Goal: Transaction & Acquisition: Purchase product/service

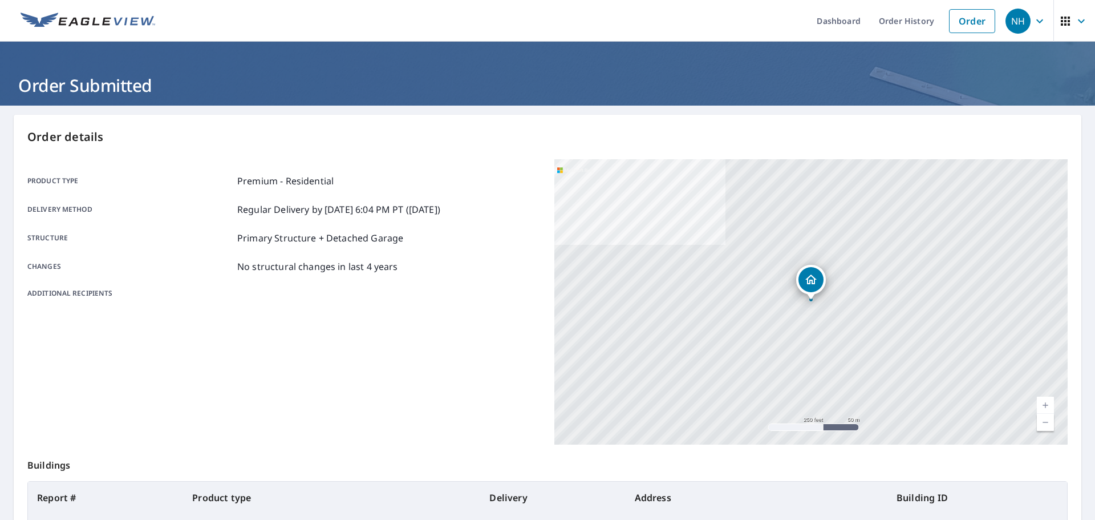
scroll to position [98, 0]
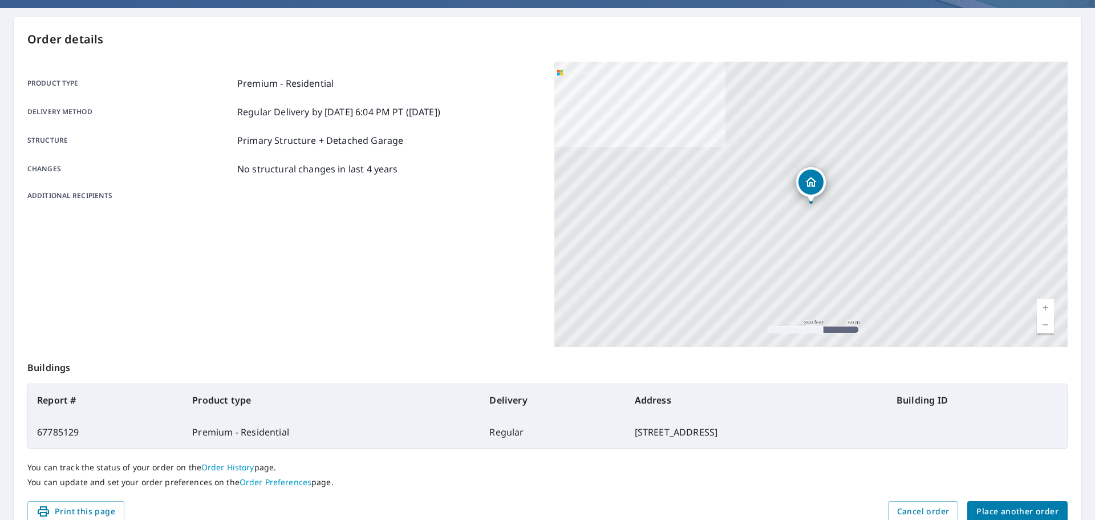
click at [809, 30] on div "Order details Product type Premium - Residential Delivery method Regular Delive…" at bounding box center [548, 276] width 1068 height 518
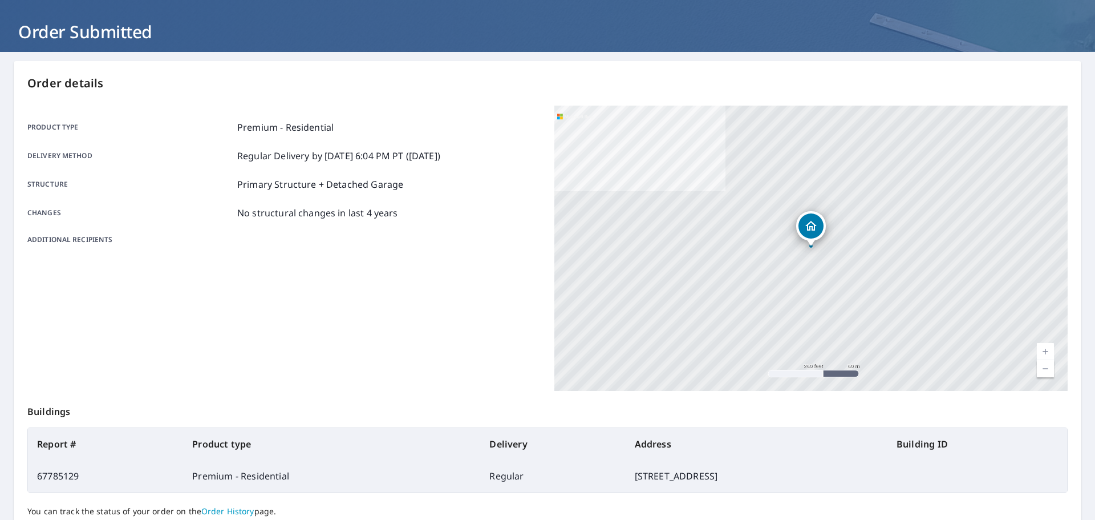
scroll to position [0, 0]
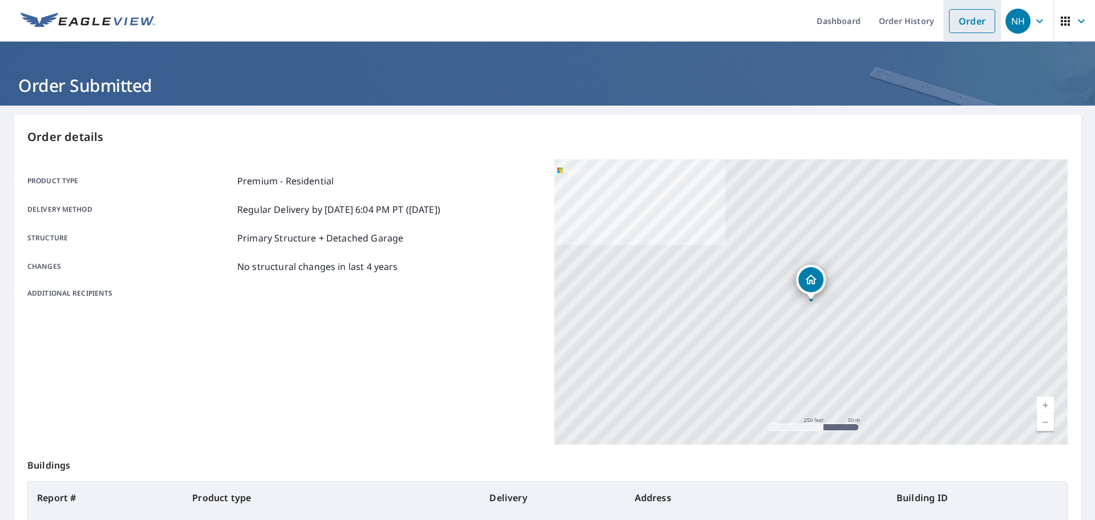
click at [980, 23] on link "Order" at bounding box center [972, 21] width 46 height 24
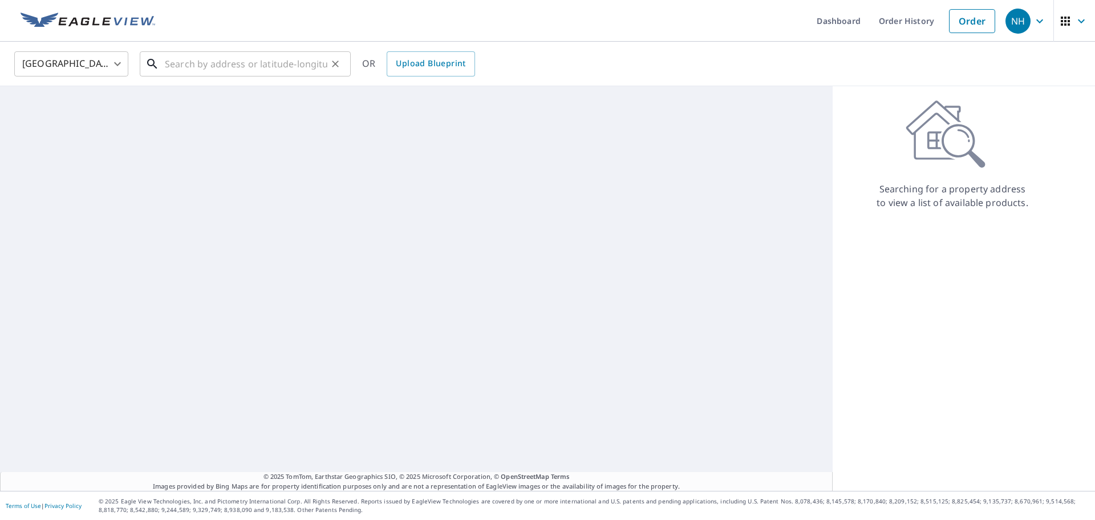
click at [298, 62] on input "text" at bounding box center [246, 64] width 163 height 32
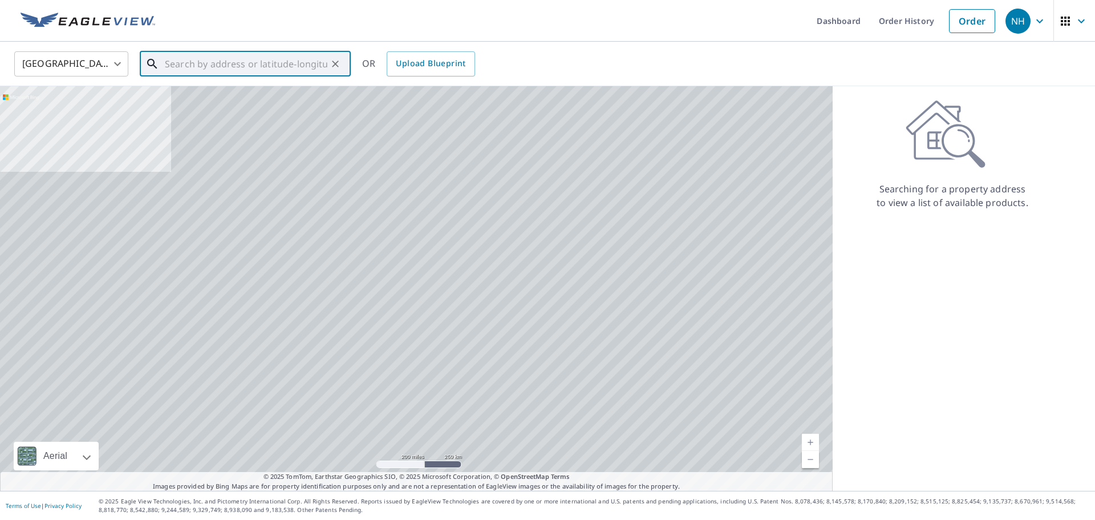
paste input "[STREET_ADDRESS]"
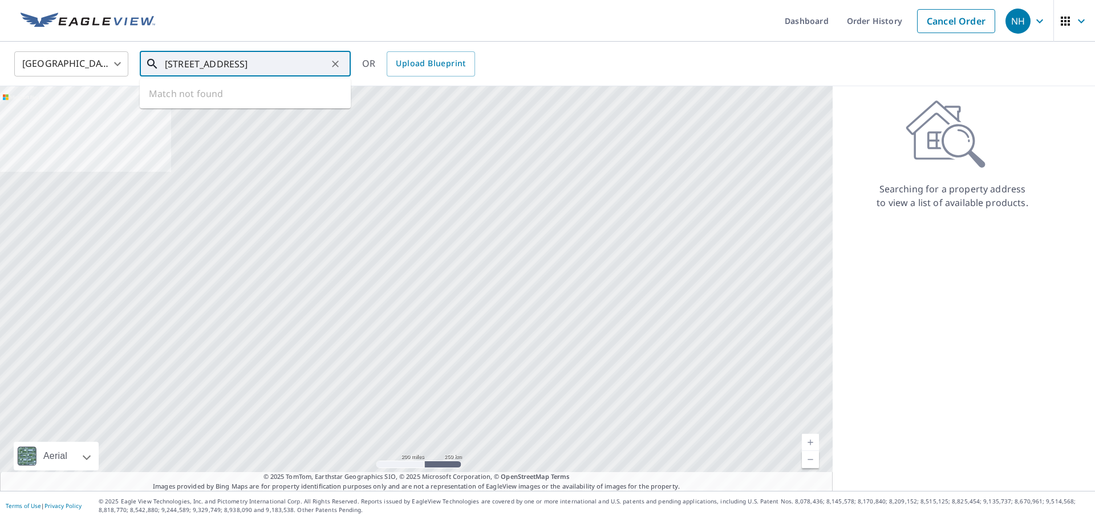
scroll to position [0, 62]
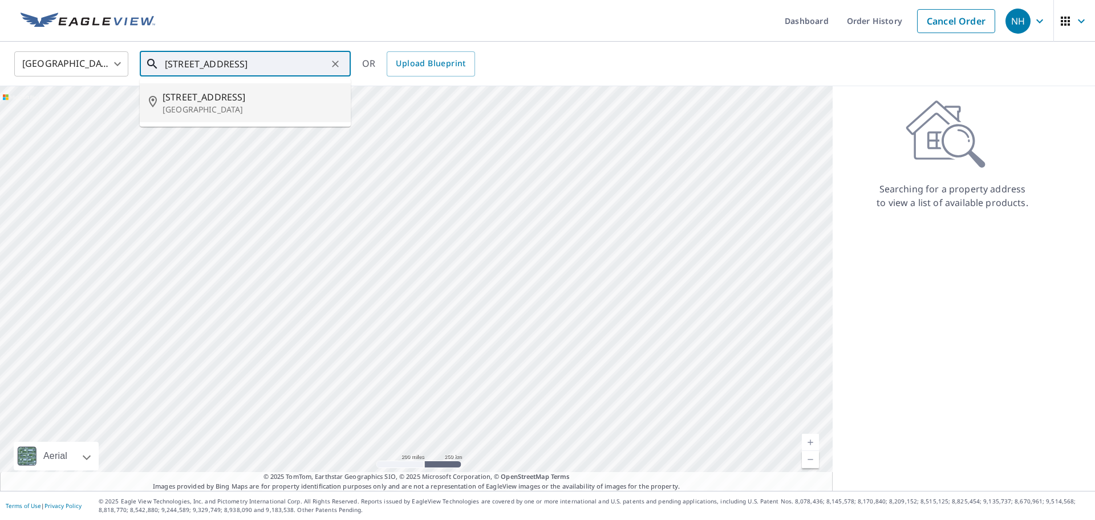
click at [268, 90] on span "[STREET_ADDRESS]" at bounding box center [252, 97] width 179 height 14
type input "[STREET_ADDRESS]"
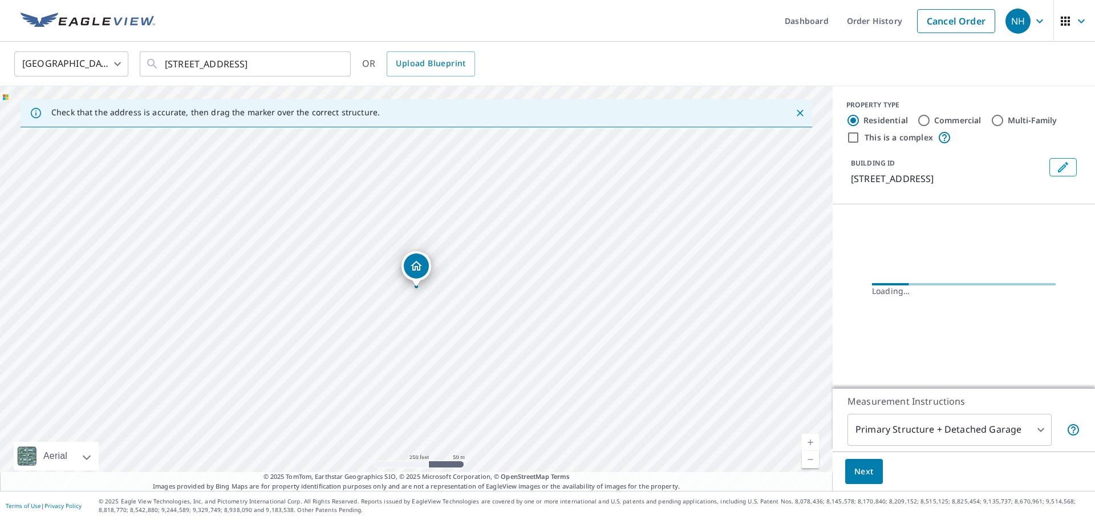
scroll to position [0, 0]
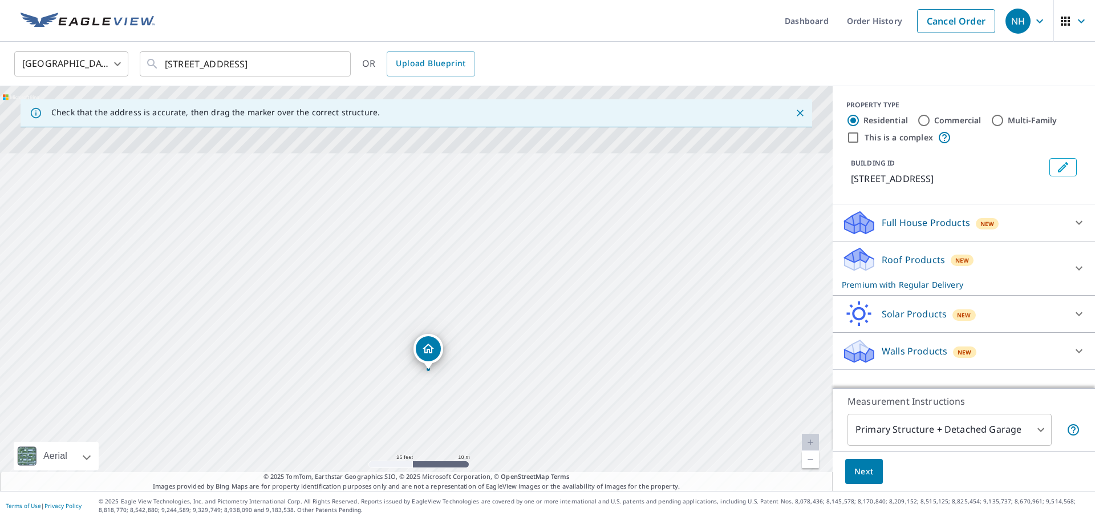
drag, startPoint x: 352, startPoint y: 221, endPoint x: 364, endPoint y: 304, distance: 83.6
click at [364, 304] on div "[STREET_ADDRESS]" at bounding box center [416, 288] width 833 height 404
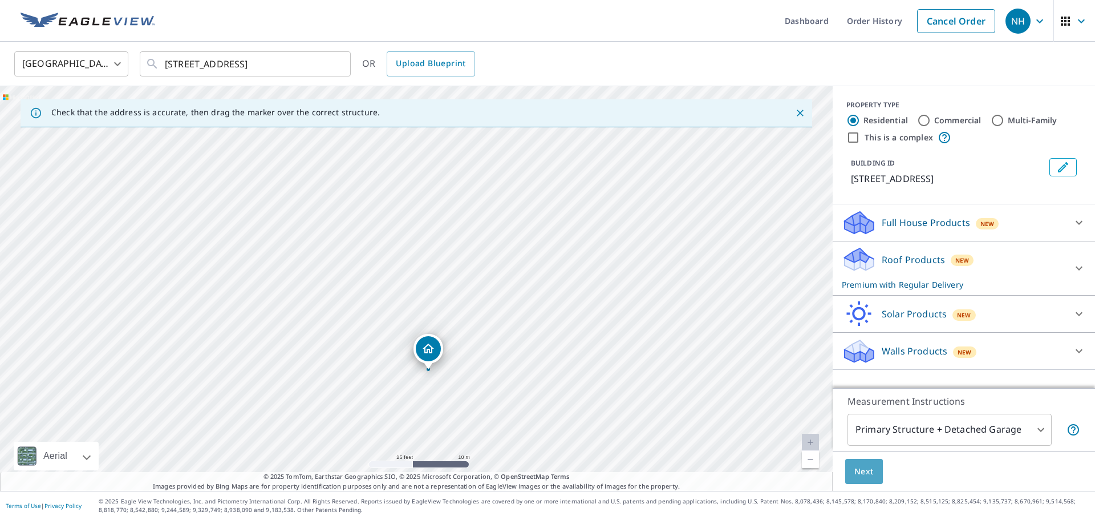
click at [868, 470] on span "Next" at bounding box center [863, 471] width 19 height 14
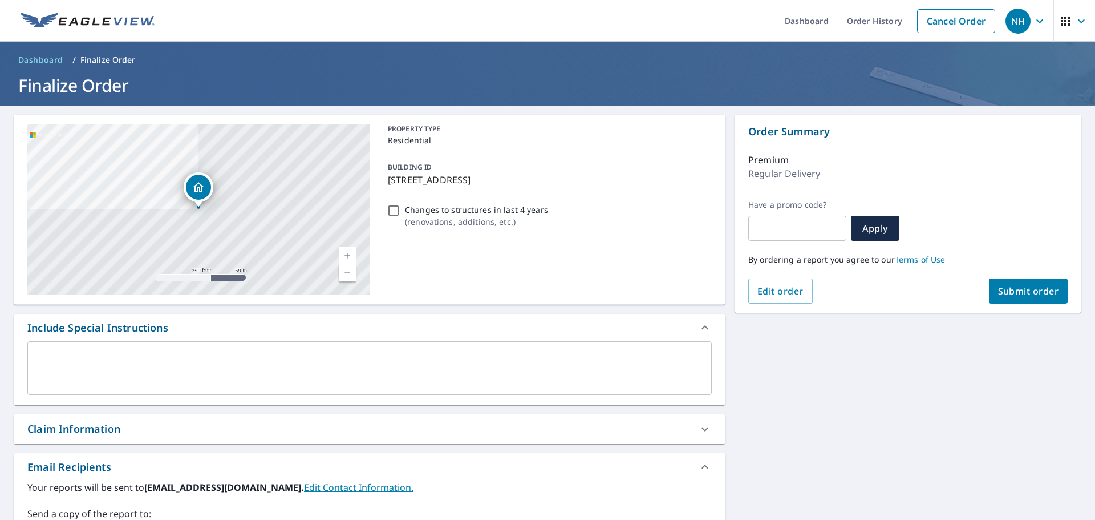
click at [1026, 287] on span "Submit order" at bounding box center [1028, 291] width 61 height 13
checkbox input "true"
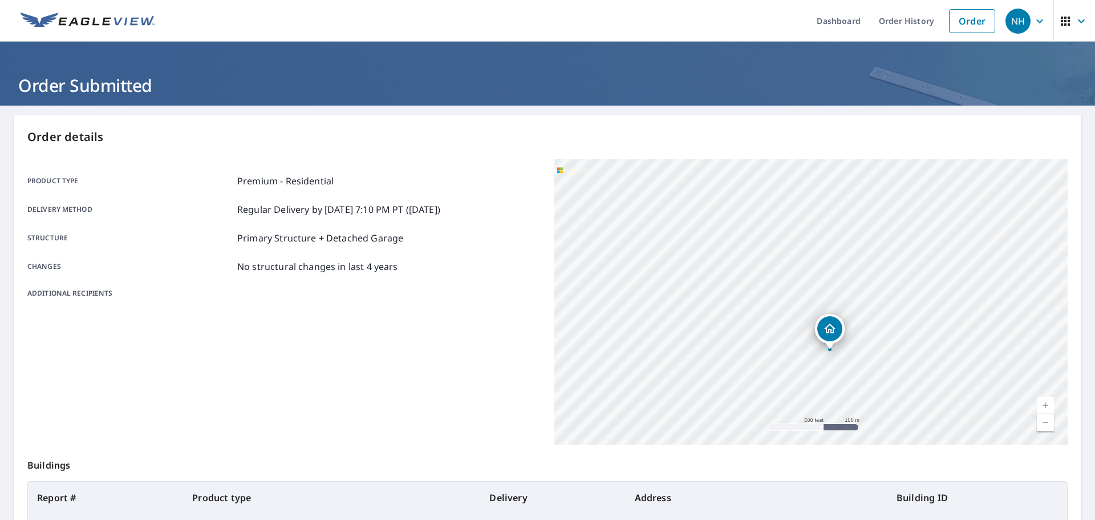
click at [357, 359] on div "Product type Premium - Residential Delivery method Regular Delivery by [DATE] 7…" at bounding box center [283, 301] width 513 height 285
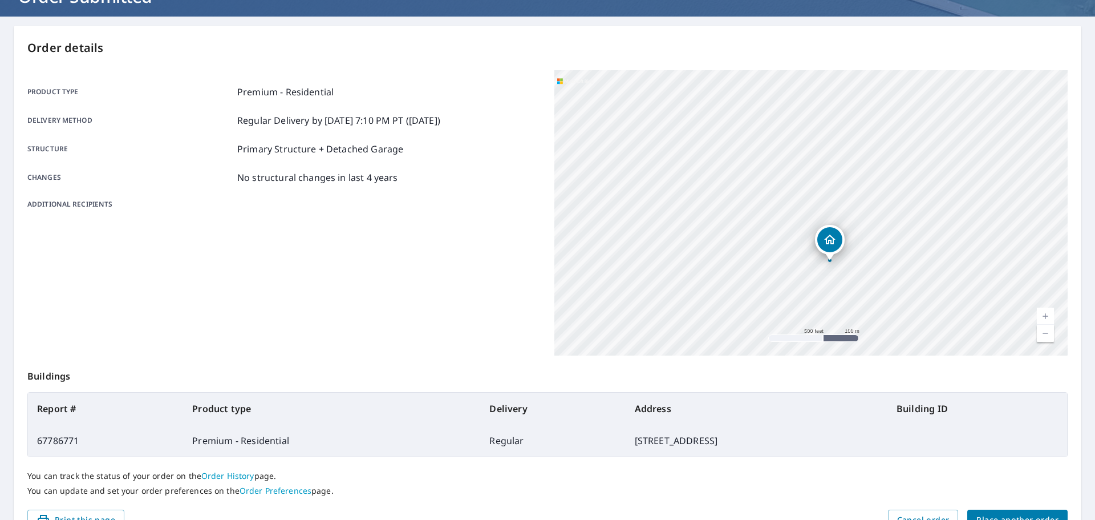
scroll to position [101, 0]
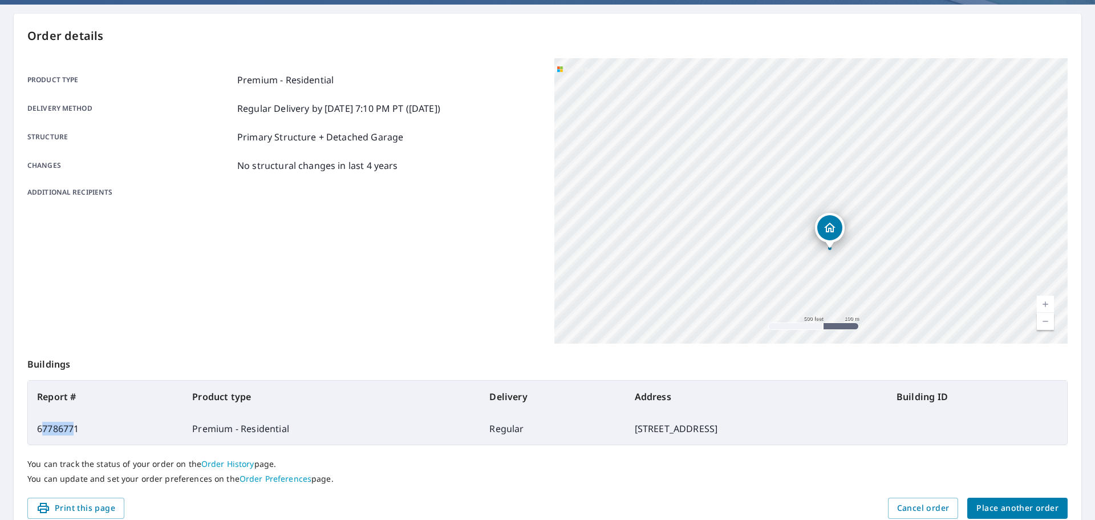
drag, startPoint x: 76, startPoint y: 426, endPoint x: 43, endPoint y: 426, distance: 33.1
click at [43, 426] on td "67786771" at bounding box center [105, 428] width 155 height 32
click at [83, 426] on td "67786771" at bounding box center [105, 428] width 155 height 32
drag, startPoint x: 83, startPoint y: 426, endPoint x: 27, endPoint y: 426, distance: 55.3
click at [28, 426] on td "67786771" at bounding box center [105, 428] width 155 height 32
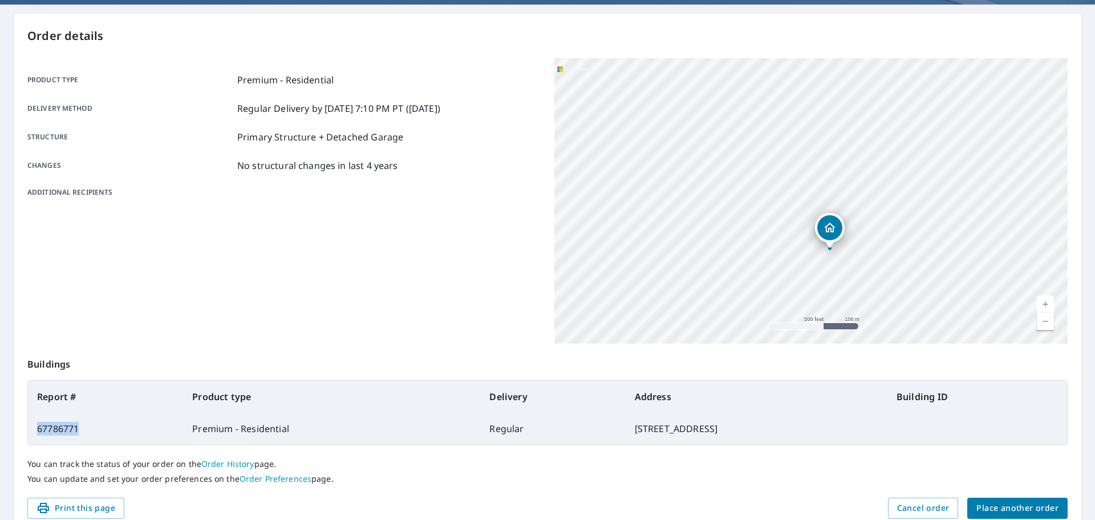
copy td "67786771"
click at [892, 29] on p "Order details" at bounding box center [547, 35] width 1040 height 17
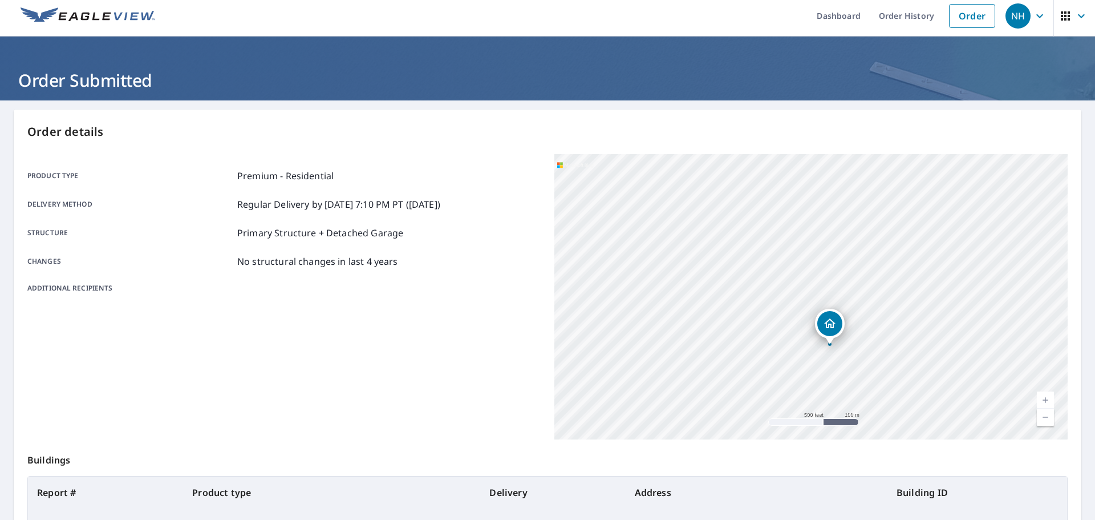
scroll to position [0, 0]
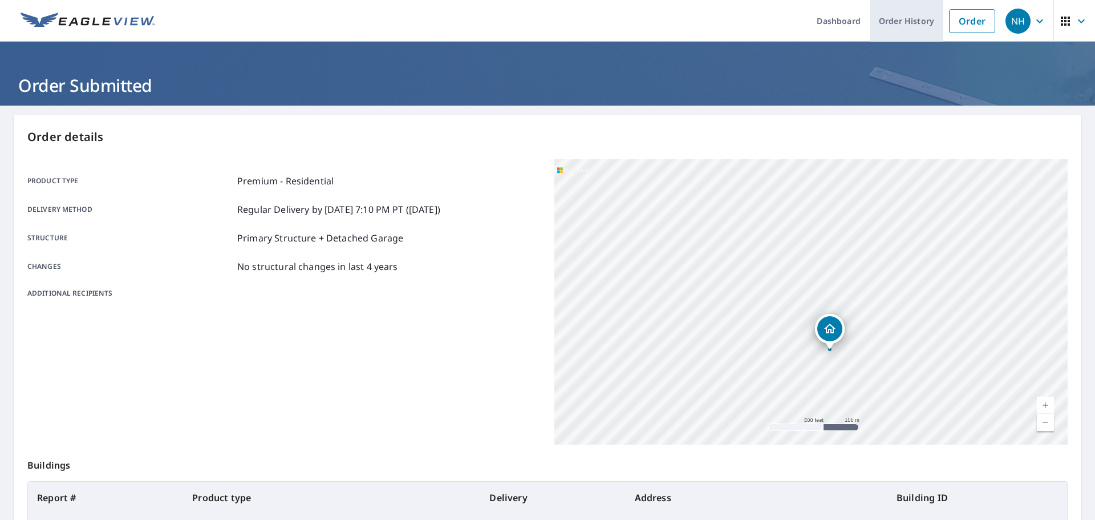
click at [895, 26] on link "Order History" at bounding box center [907, 21] width 74 height 42
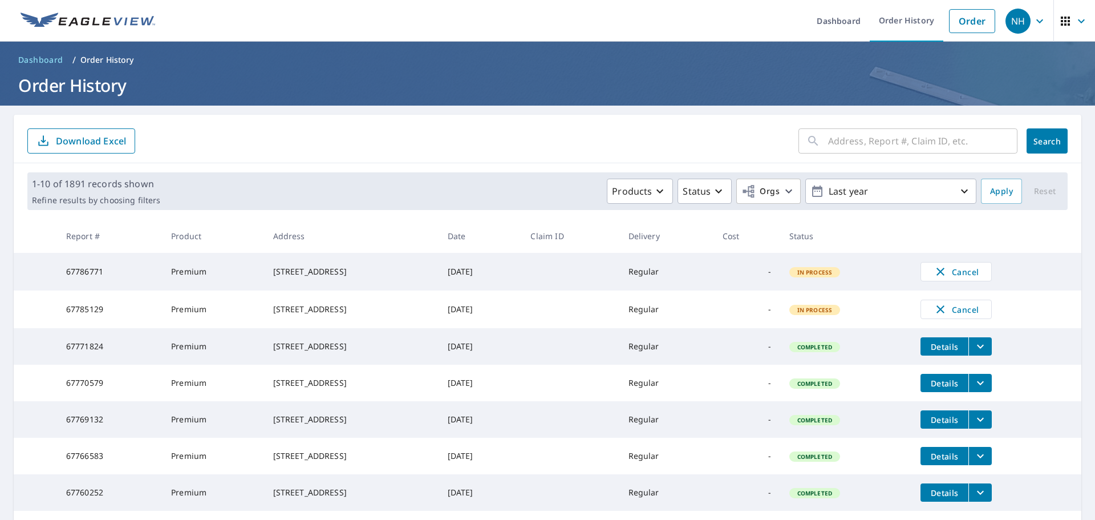
click at [873, 135] on input "text" at bounding box center [922, 141] width 189 height 32
paste input "[STREET_ADDRESS]"
type input "[STREET_ADDRESS]"
click at [1051, 144] on span "Search" at bounding box center [1047, 141] width 23 height 11
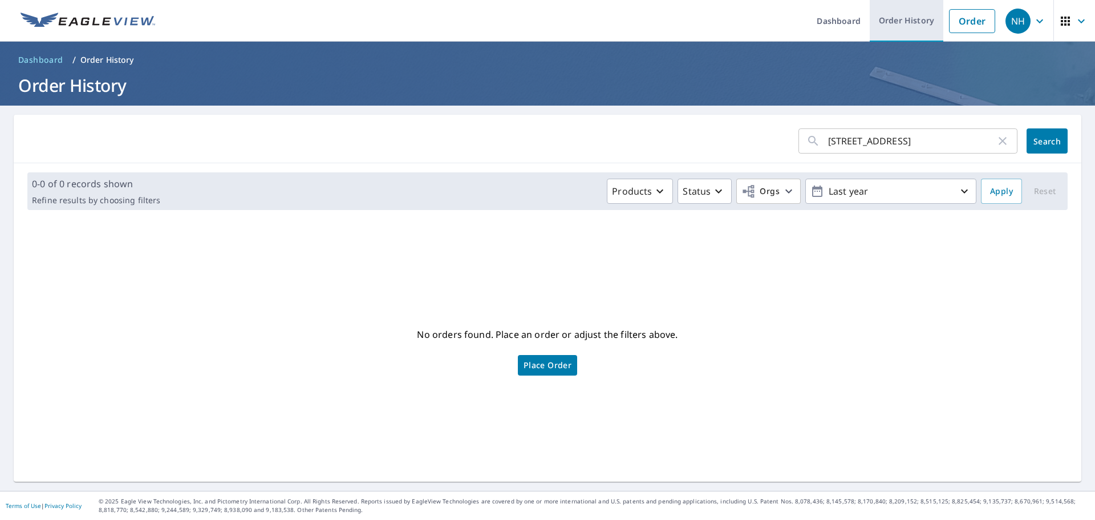
click at [975, 16] on link "Order" at bounding box center [972, 21] width 46 height 24
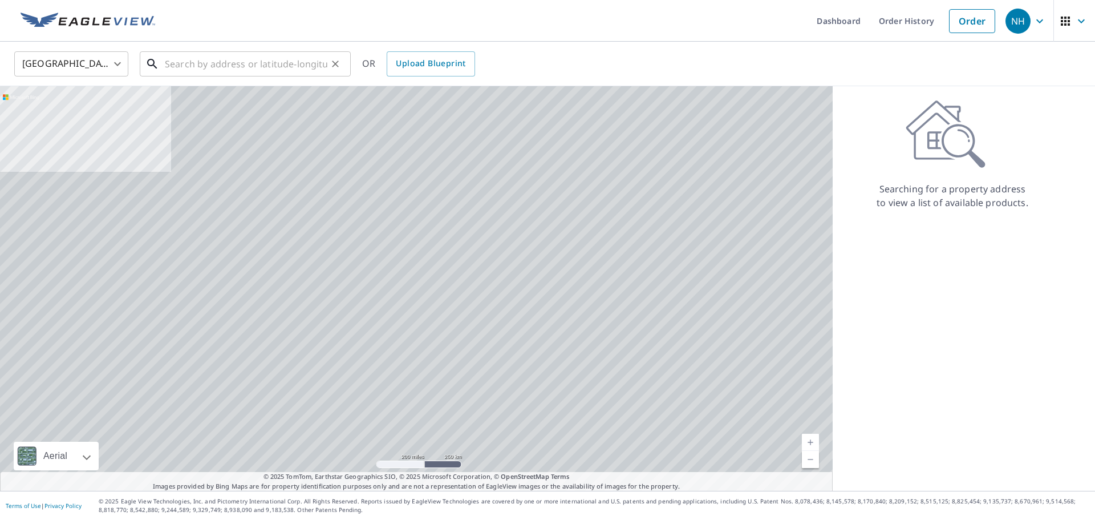
click at [309, 63] on input "text" at bounding box center [246, 64] width 163 height 32
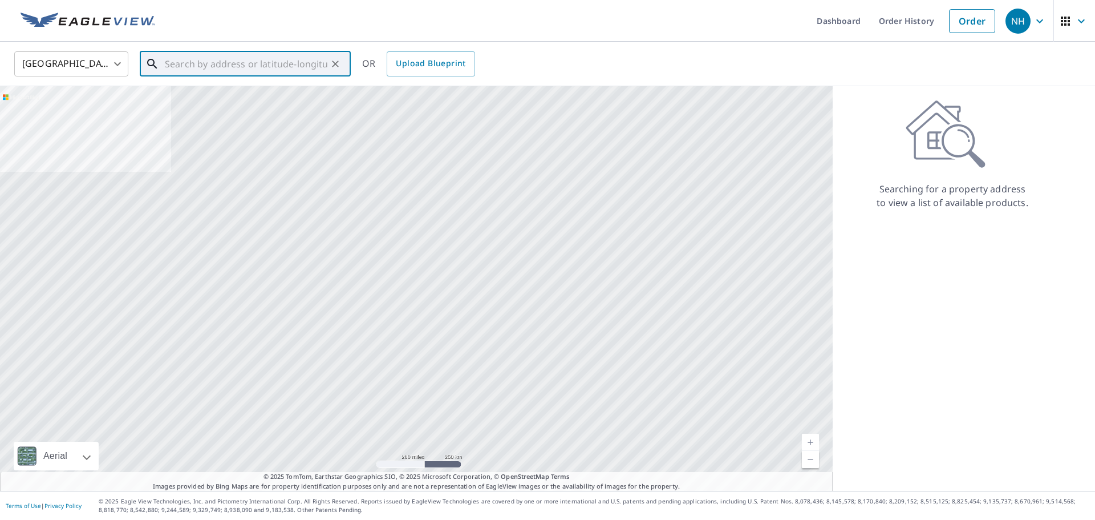
paste input "[STREET_ADDRESS]"
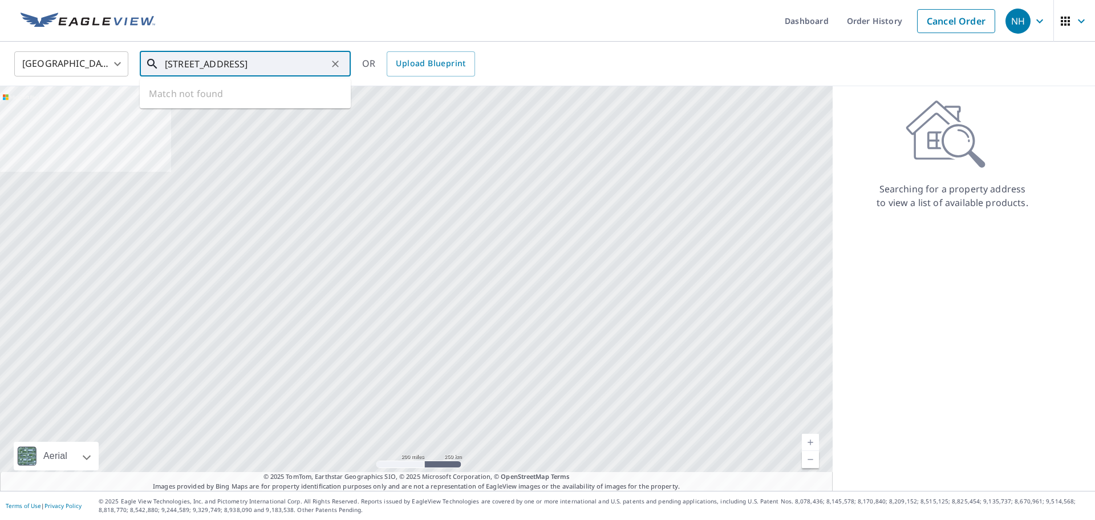
scroll to position [0, 16]
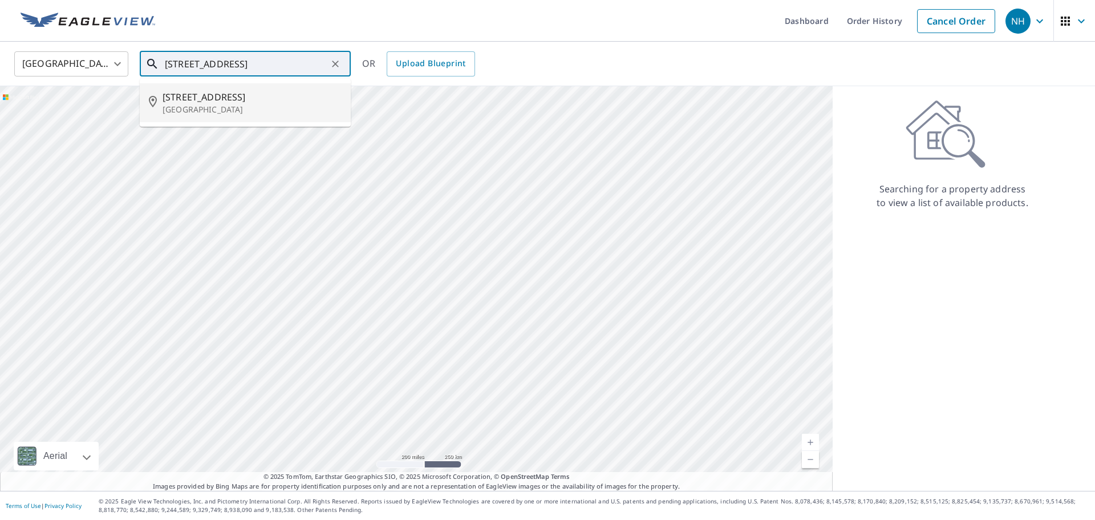
click at [281, 98] on span "[STREET_ADDRESS]" at bounding box center [252, 97] width 179 height 14
type input "[STREET_ADDRESS]"
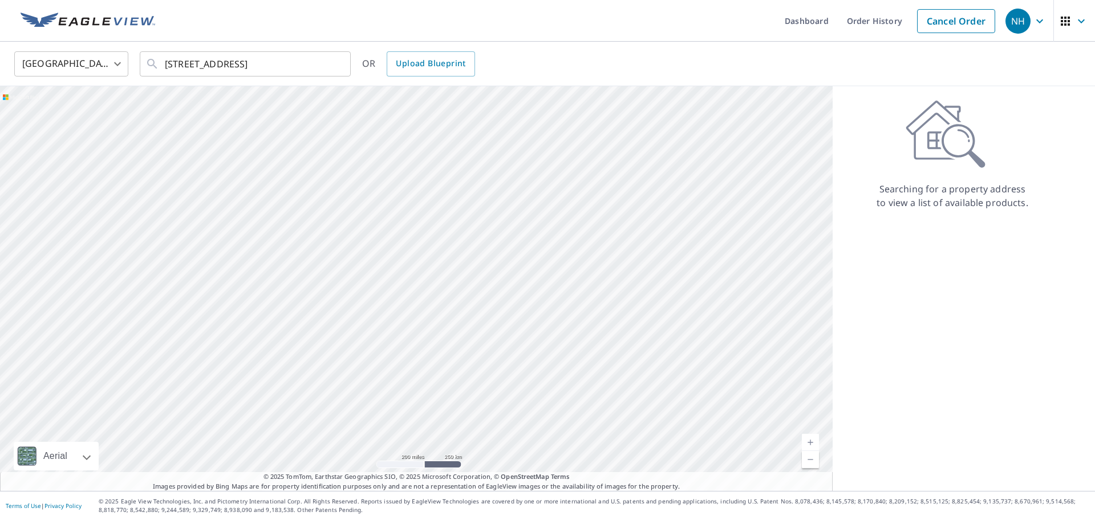
scroll to position [0, 0]
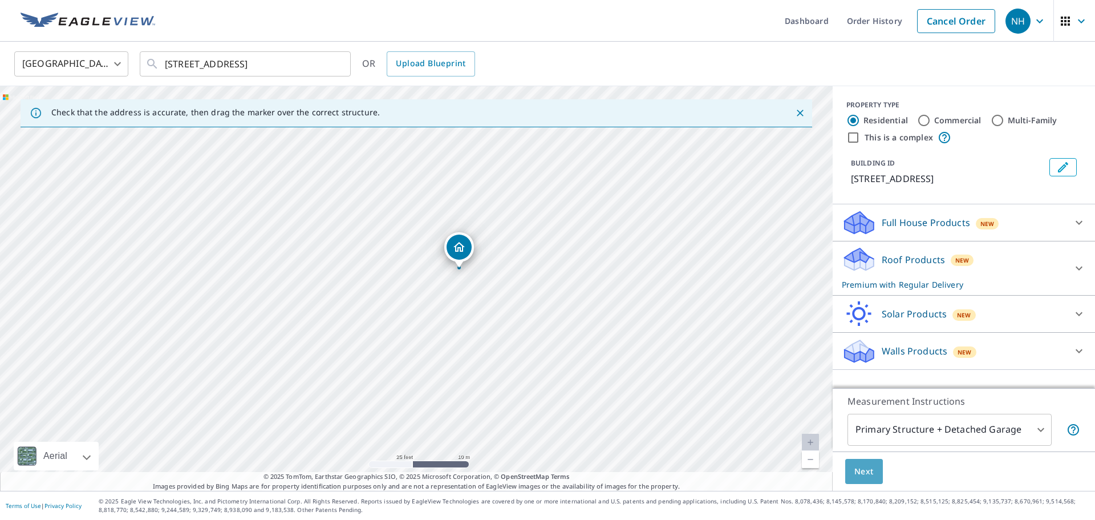
click at [870, 468] on span "Next" at bounding box center [863, 471] width 19 height 14
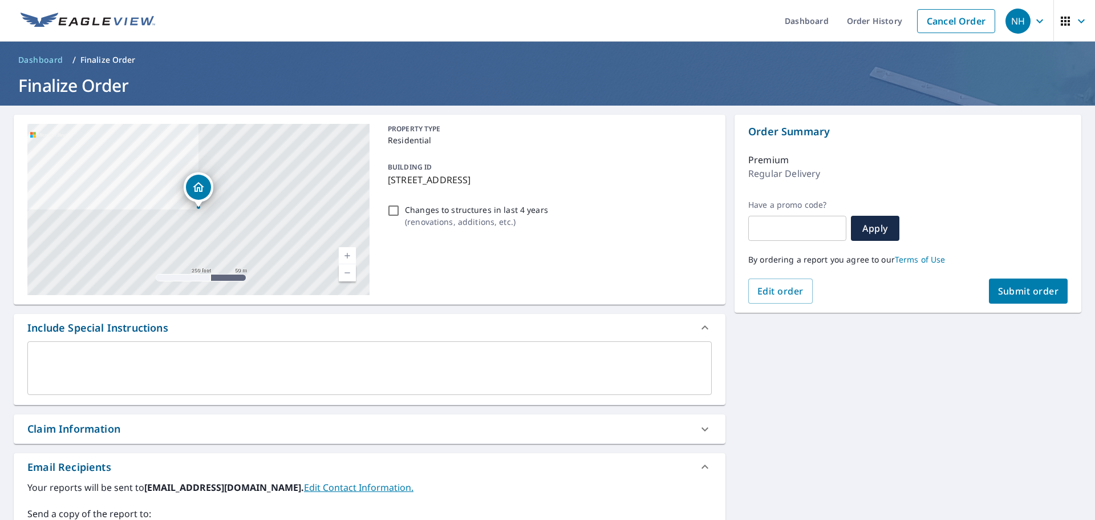
click at [1000, 283] on button "Submit order" at bounding box center [1028, 290] width 79 height 25
checkbox input "true"
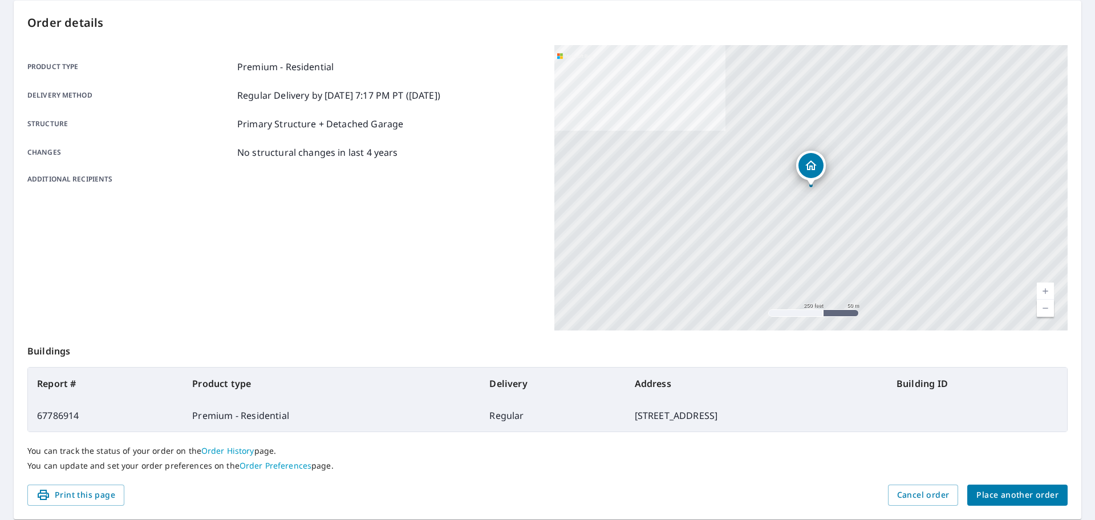
scroll to position [115, 0]
drag, startPoint x: 82, startPoint y: 416, endPoint x: 33, endPoint y: 418, distance: 49.1
click at [33, 418] on td "67786914" at bounding box center [105, 415] width 155 height 32
copy td "67786914"
